Goal: Transaction & Acquisition: Purchase product/service

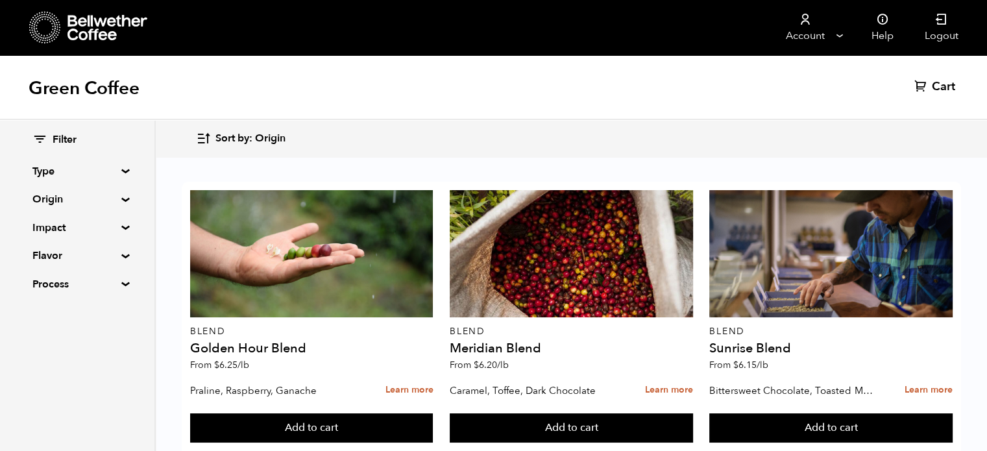
scroll to position [594, 0]
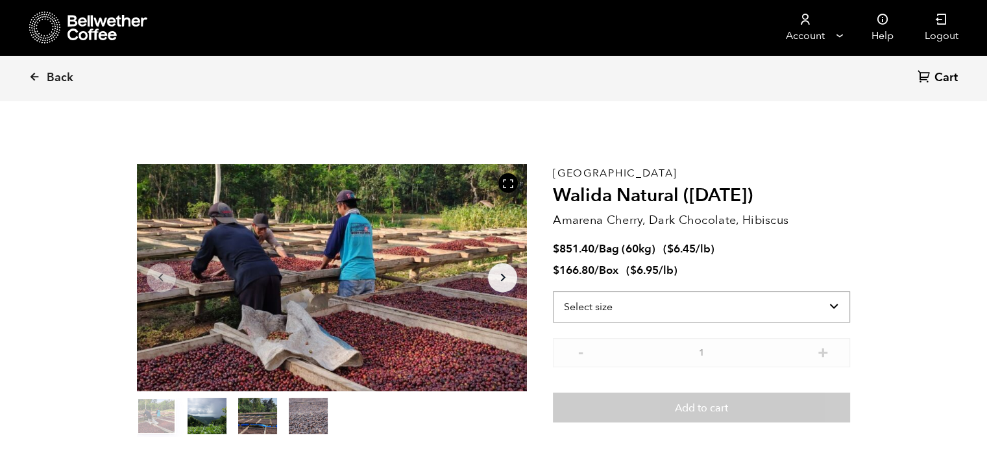
scroll to position [564, 691]
click at [700, 305] on select "Select size Bag (60kg) (132 lbs) Box (24 lbs)" at bounding box center [701, 306] width 297 height 31
select select "bag-3"
click at [553, 291] on select "Select size Bag (60kg) (132 lbs) Box (24 lbs)" at bounding box center [701, 306] width 297 height 31
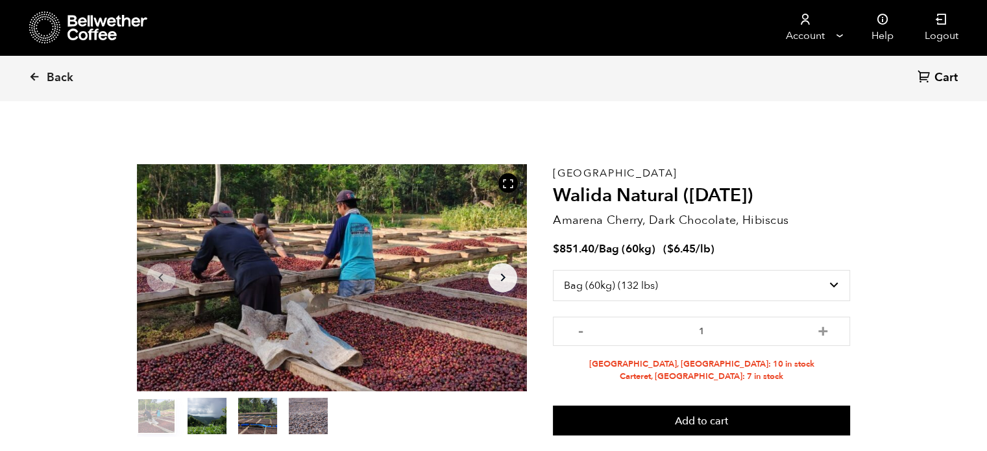
click at [861, 374] on section "Item 1 of 4 Arrow Left Arrow Right item 0 item 1 item 2 item 3 Item 1 of 4 East…" at bounding box center [493, 300] width 778 height 357
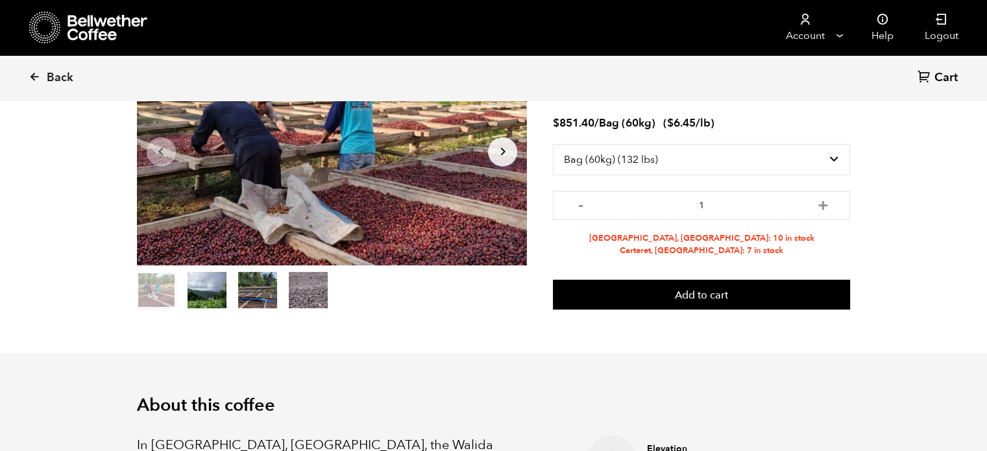
scroll to position [23, 0]
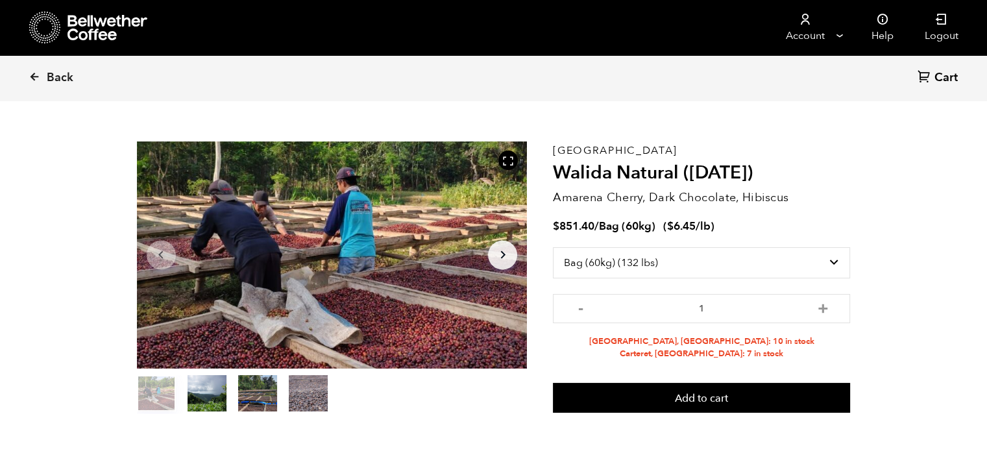
click at [318, 386] on button "item 3" at bounding box center [308, 395] width 39 height 36
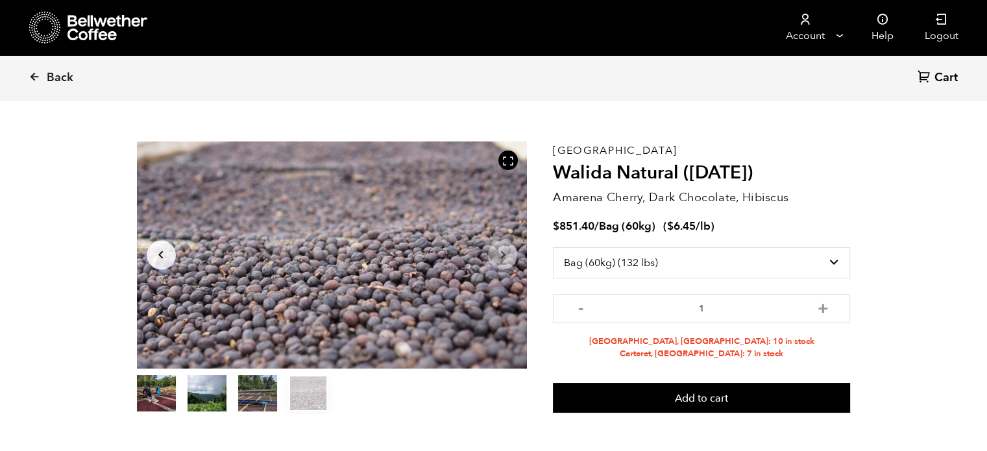
click at [260, 394] on button "item 2" at bounding box center [257, 395] width 39 height 36
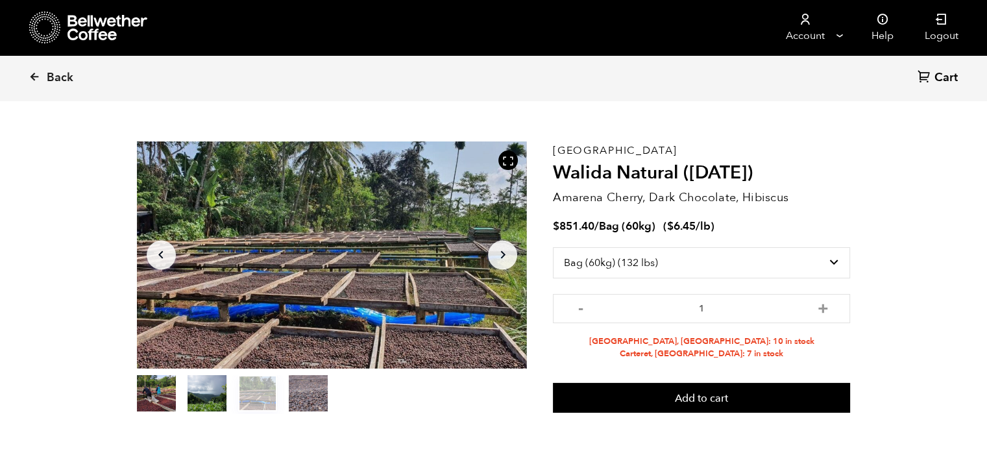
click at [192, 389] on button "item 1" at bounding box center [206, 395] width 39 height 36
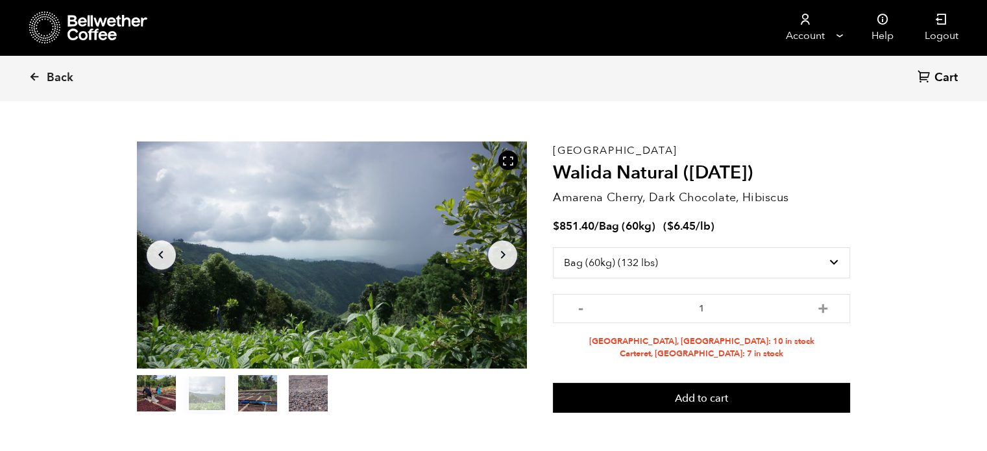
click at [169, 391] on button "item 0" at bounding box center [156, 395] width 39 height 36
